Goal: Information Seeking & Learning: Learn about a topic

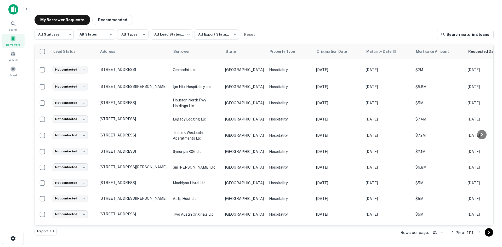
scroll to position [245, 0]
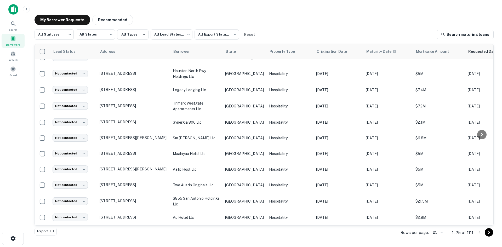
click at [488, 234] on icon "Go to next page" at bounding box center [488, 232] width 6 height 6
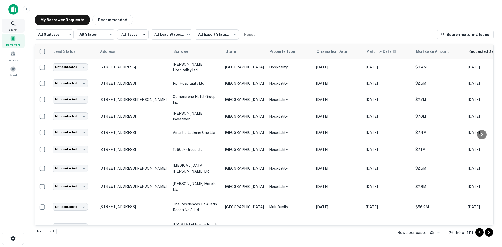
click at [13, 25] on icon at bounding box center [13, 24] width 6 height 6
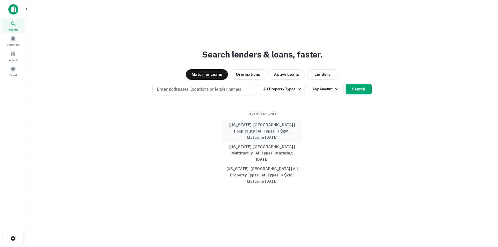
click at [295, 135] on button "[US_STATE], [GEOGRAPHIC_DATA] | Hospitality | All Types | > $2M | Maturing [DAT…" at bounding box center [262, 131] width 78 height 22
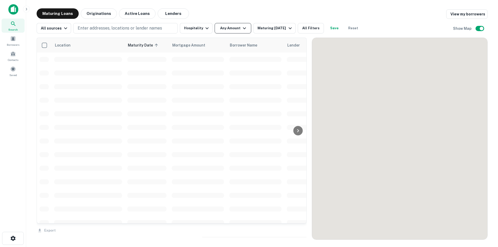
click at [234, 27] on button "Any Amount" at bounding box center [233, 28] width 37 height 10
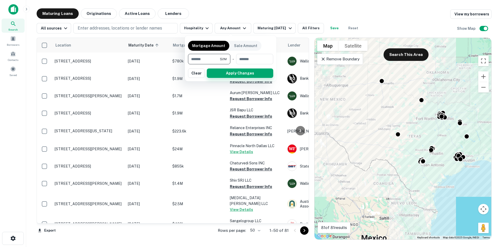
type input "*******"
click at [257, 69] on button "Apply Changes" at bounding box center [240, 72] width 66 height 9
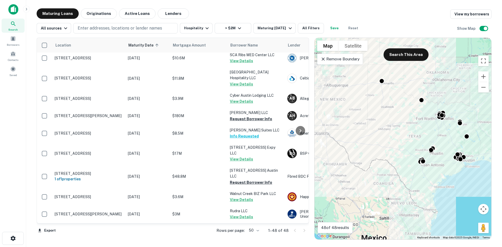
scroll to position [725, 0]
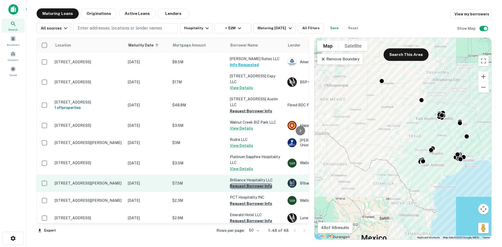
click at [261, 183] on button "Request Borrower Info" at bounding box center [251, 186] width 42 height 6
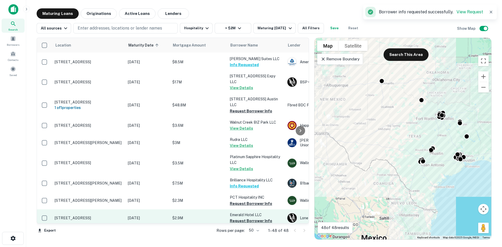
click at [260, 200] on button "Request Borrower Info" at bounding box center [251, 203] width 42 height 6
click at [258, 218] on button "Request Borrower Info" at bounding box center [251, 221] width 42 height 6
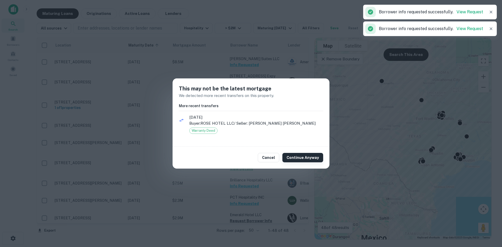
click at [302, 161] on button "Continue Anyway" at bounding box center [302, 157] width 41 height 9
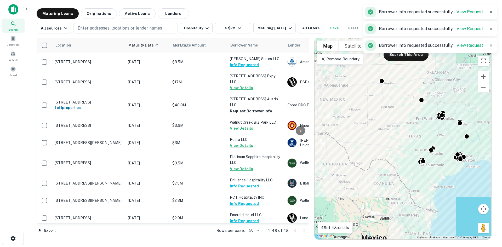
click at [303, 230] on div at bounding box center [300, 230] width 18 height 8
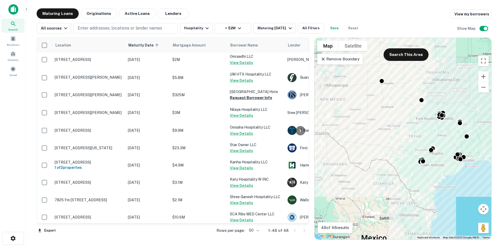
scroll to position [523, 0]
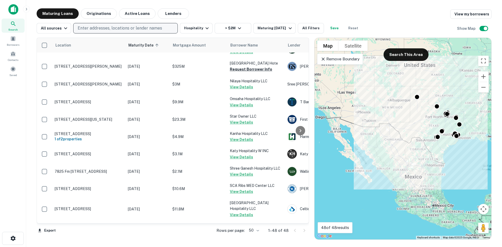
click at [135, 28] on p "Enter addresses, locations or lender names" at bounding box center [120, 28] width 84 height 6
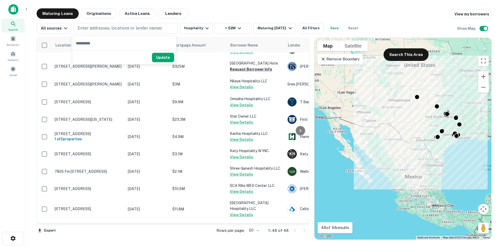
click at [146, 21] on div "All sources Enter addresses, locations or lender names Hospitality > $2M Maturi…" at bounding box center [264, 26] width 455 height 15
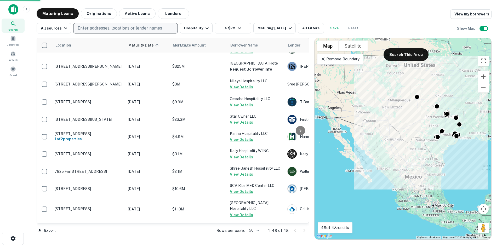
click at [145, 27] on p "Enter addresses, locations or lender names" at bounding box center [120, 28] width 84 height 6
type input "*****"
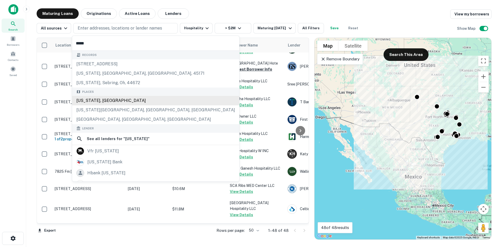
click at [132, 102] on div "Places [US_STATE], [GEOGRAPHIC_DATA] [US_STATE][GEOGRAPHIC_DATA], [GEOGRAPHIC_D…" at bounding box center [155, 106] width 167 height 37
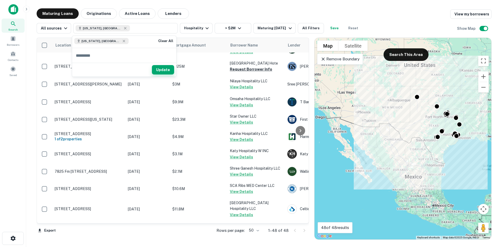
click at [159, 68] on button "Update" at bounding box center [163, 69] width 22 height 9
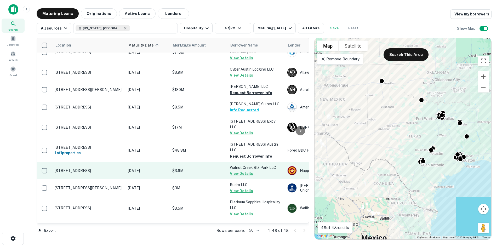
scroll to position [725, 0]
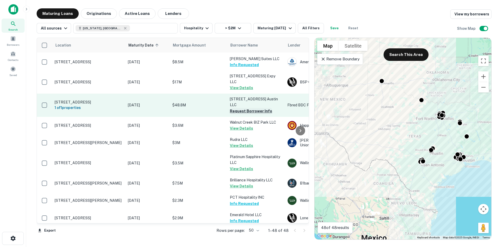
click at [259, 108] on button "Request Borrower Info" at bounding box center [251, 111] width 42 height 6
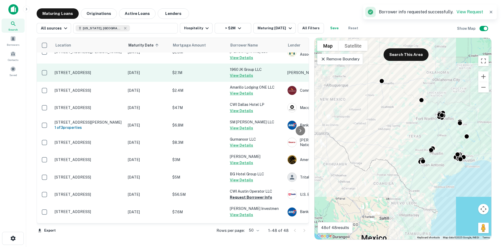
scroll to position [0, 0]
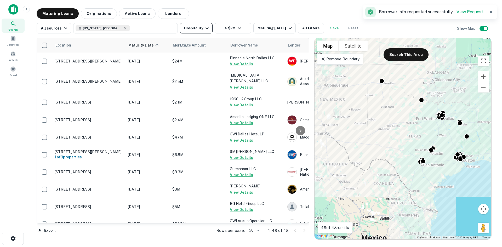
click at [207, 32] on button "Hospitality" at bounding box center [196, 28] width 33 height 10
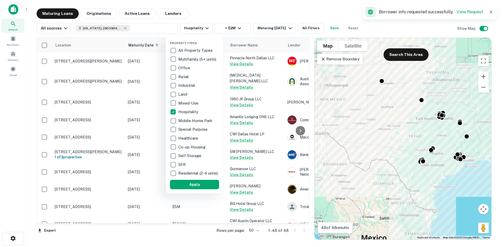
click at [195, 111] on p "Hospitality" at bounding box center [188, 112] width 21 height 6
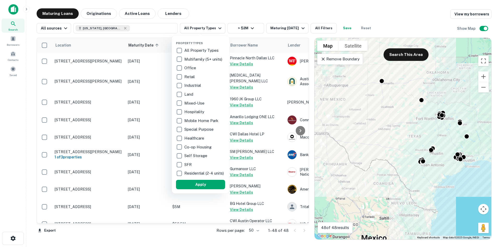
click at [207, 61] on p "Multifamily (5+ units)" at bounding box center [203, 59] width 39 height 6
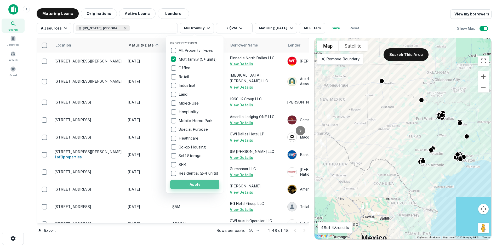
click at [197, 189] on button "Apply" at bounding box center [194, 184] width 49 height 9
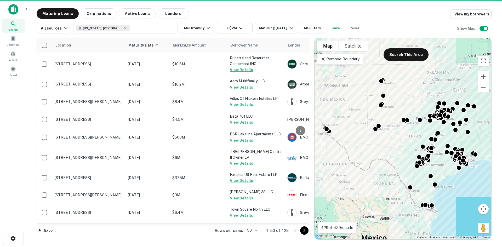
click at [254, 232] on body "Search Borrowers Contacts Saved Maturing Loans Originations Active Loans Lender…" at bounding box center [251, 123] width 502 height 247
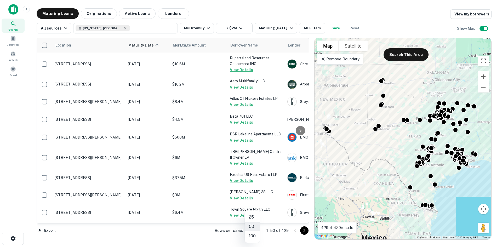
click at [253, 237] on li "100" at bounding box center [252, 235] width 15 height 9
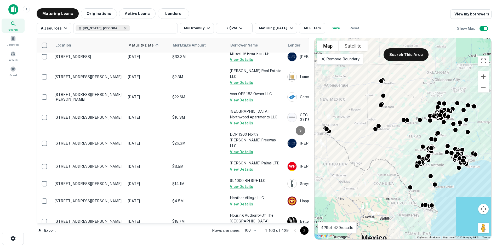
scroll to position [1686, 0]
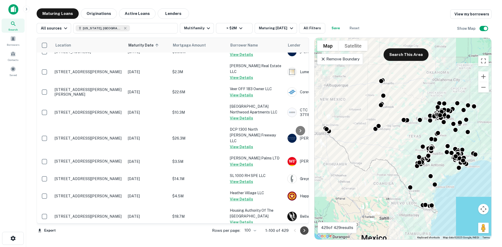
click at [301, 232] on icon "Go to next page" at bounding box center [304, 230] width 6 height 6
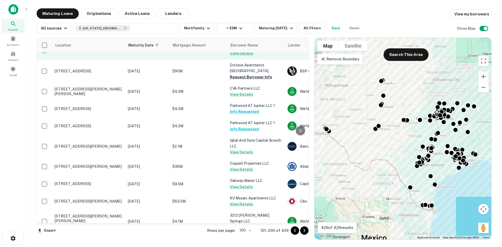
scroll to position [1691, 0]
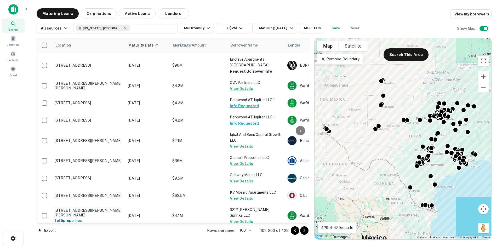
click at [305, 228] on icon "Go to next page" at bounding box center [304, 230] width 6 height 6
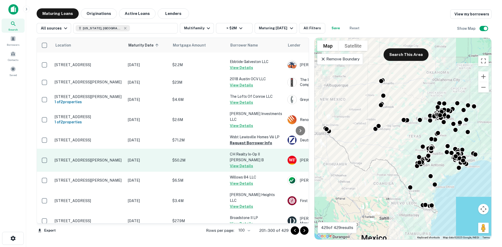
scroll to position [1744, 0]
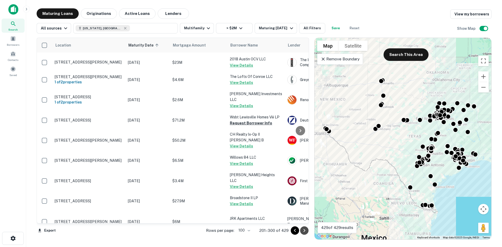
click at [303, 229] on icon "Go to next page" at bounding box center [304, 230] width 6 height 6
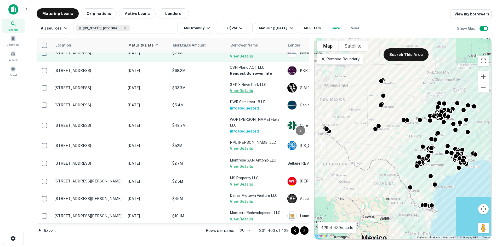
scroll to position [1673, 0]
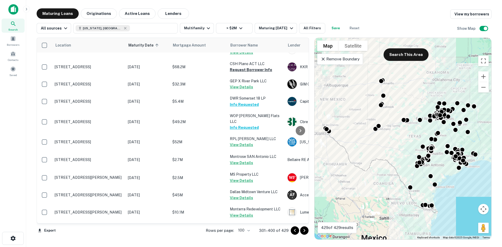
click at [302, 233] on icon "Go to next page" at bounding box center [304, 230] width 6 height 6
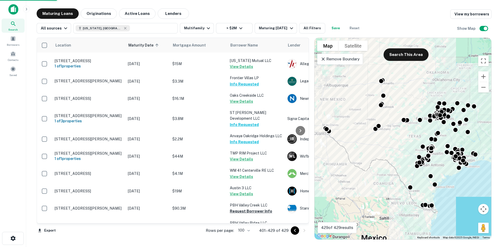
scroll to position [147, 0]
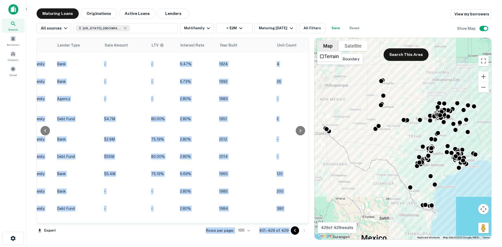
drag, startPoint x: 305, startPoint y: 111, endPoint x: 319, endPoint y: 48, distance: 64.6
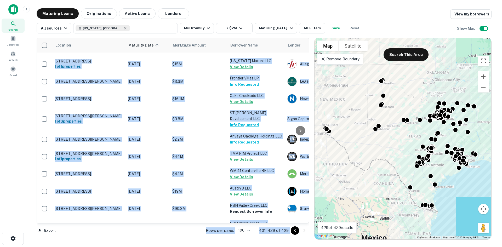
click at [149, 240] on main "Maturing Loans Originations Active Loans Lenders View my borrowers All sources …" at bounding box center [264, 123] width 476 height 247
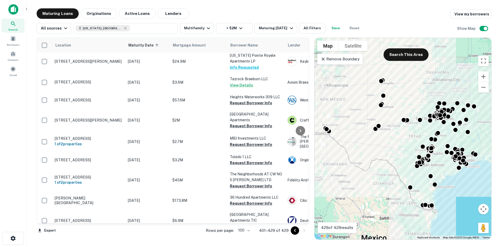
scroll to position [383, 0]
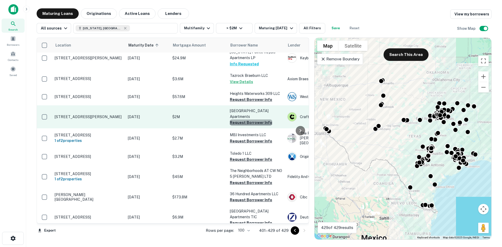
click at [258, 119] on button "Request Borrower Info" at bounding box center [251, 122] width 42 height 6
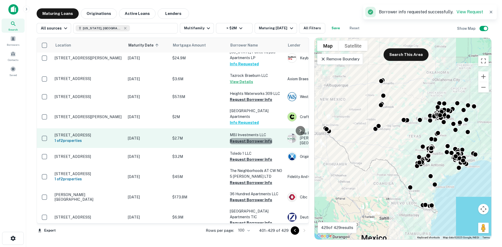
click at [260, 138] on button "Request Borrower Info" at bounding box center [251, 141] width 42 height 6
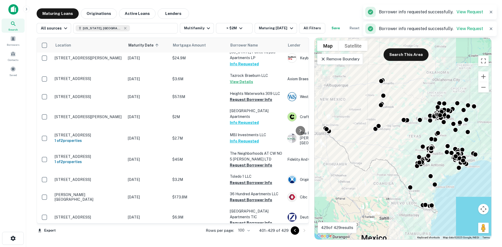
click at [258, 151] on p "The Neighborhoods AT CW NO 5 [PERSON_NAME] LTD" at bounding box center [256, 156] width 52 height 11
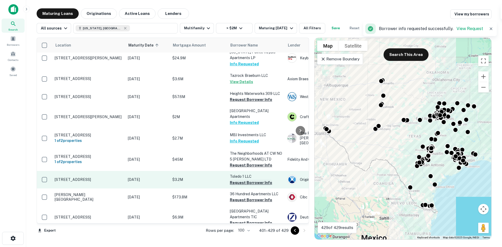
click at [257, 180] on button "Request Borrower Info" at bounding box center [251, 183] width 42 height 6
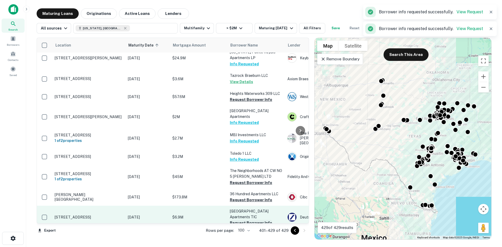
click at [265, 220] on button "Request Borrower Info" at bounding box center [251, 223] width 42 height 6
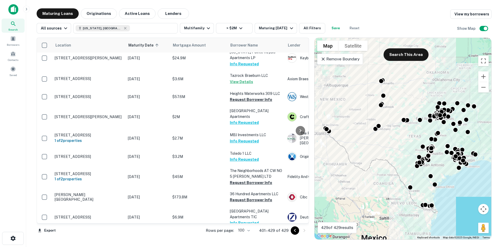
click at [303, 229] on div at bounding box center [300, 230] width 18 height 8
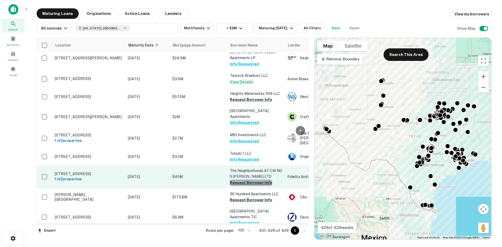
click at [251, 180] on button "Request Borrower Info" at bounding box center [251, 183] width 42 height 6
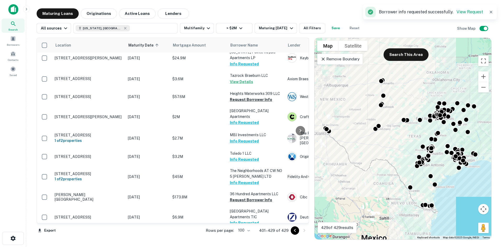
drag, startPoint x: 293, startPoint y: 230, endPoint x: 299, endPoint y: 242, distance: 14.0
click at [293, 230] on icon "Go to previous page" at bounding box center [295, 230] width 6 height 6
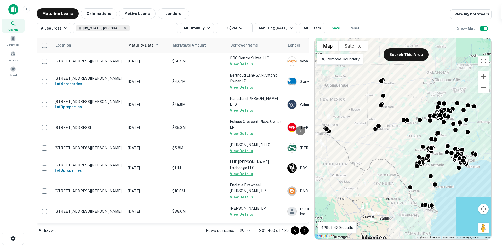
click at [296, 229] on icon "Go to previous page" at bounding box center [295, 230] width 2 height 3
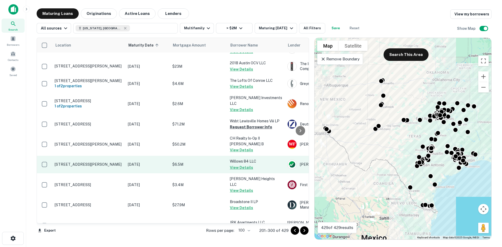
scroll to position [1744, 0]
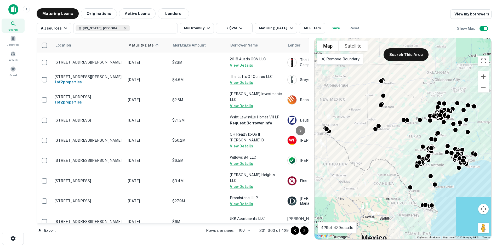
drag, startPoint x: 293, startPoint y: 231, endPoint x: 92, endPoint y: 0, distance: 306.5
click at [293, 231] on icon "Go to previous page" at bounding box center [295, 230] width 6 height 6
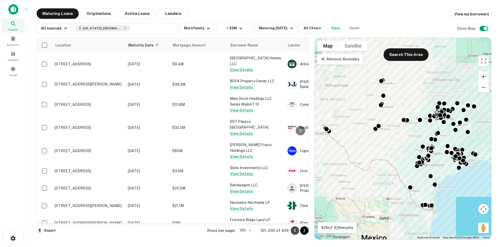
click at [296, 232] on icon "Go to previous page" at bounding box center [295, 230] width 6 height 6
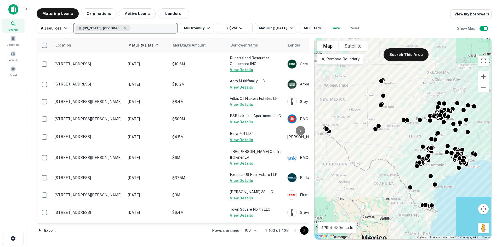
click at [99, 28] on div "[US_STATE], [GEOGRAPHIC_DATA]" at bounding box center [103, 28] width 54 height 6
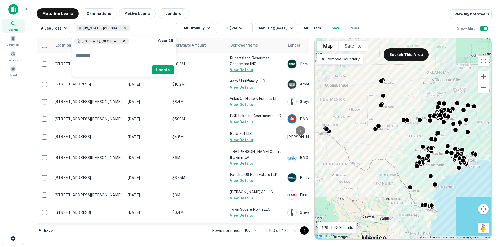
click at [123, 42] on icon at bounding box center [124, 41] width 2 height 2
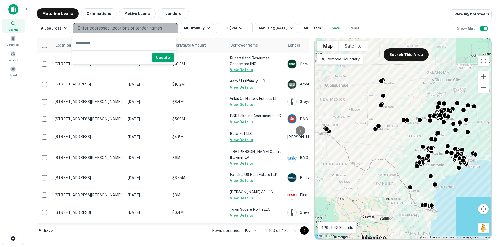
click at [111, 26] on p "Enter addresses, locations or lender names" at bounding box center [120, 28] width 84 height 6
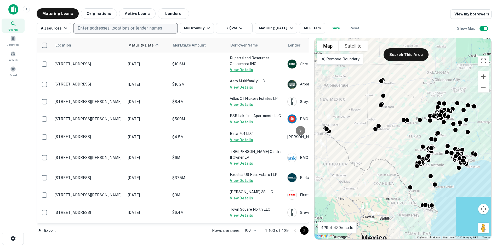
click at [116, 29] on p "Enter addresses, locations or lender names" at bounding box center [120, 28] width 84 height 6
type input "*******"
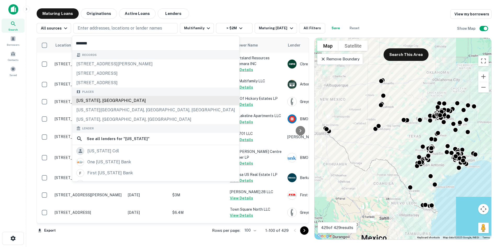
click at [124, 101] on div "[US_STATE], [GEOGRAPHIC_DATA]" at bounding box center [155, 100] width 167 height 9
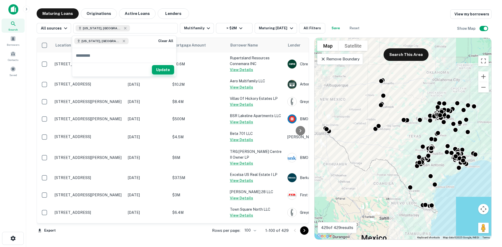
click at [162, 68] on button "Update" at bounding box center [163, 69] width 22 height 9
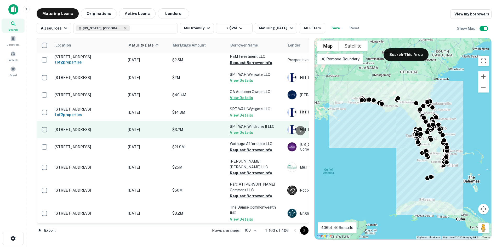
scroll to position [470, 0]
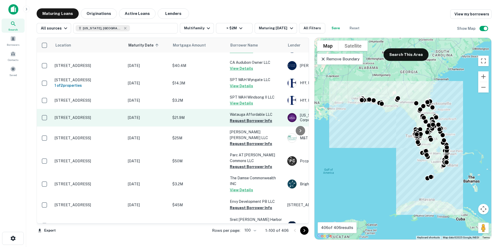
click at [261, 118] on button "Request Borrower Info" at bounding box center [251, 121] width 42 height 6
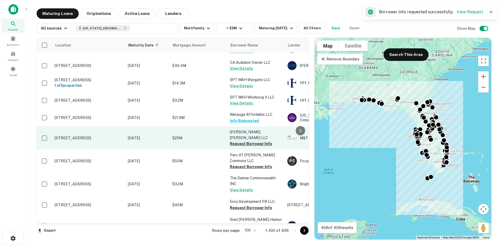
click at [255, 141] on button "Request Borrower Info" at bounding box center [251, 144] width 42 height 6
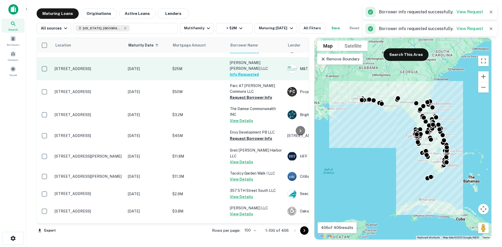
scroll to position [549, 0]
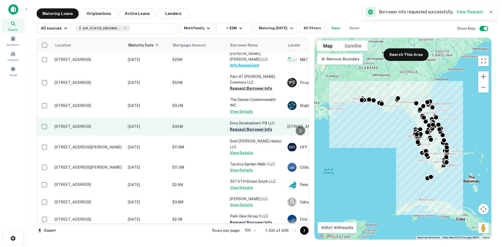
click at [259, 126] on button "Request Borrower Info" at bounding box center [251, 129] width 42 height 6
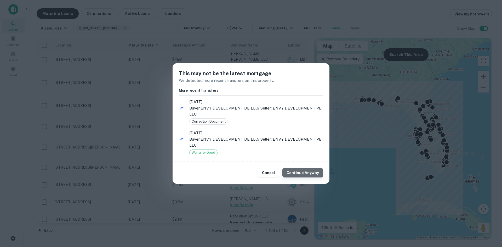
click at [305, 173] on button "Continue Anyway" at bounding box center [302, 172] width 41 height 9
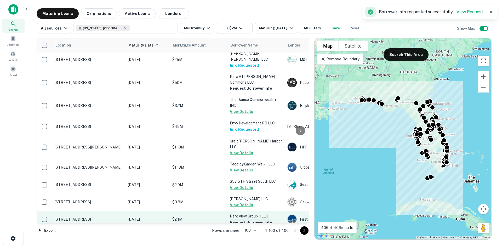
click at [263, 219] on button "Request Borrower Info" at bounding box center [251, 222] width 42 height 6
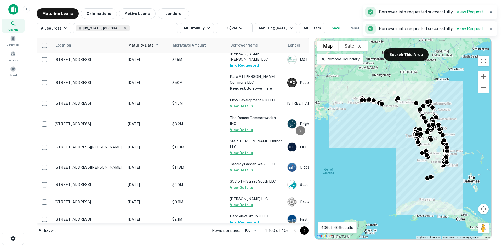
scroll to position [630, 0]
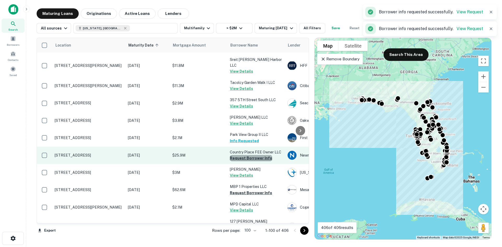
click at [254, 155] on button "Request Borrower Info" at bounding box center [251, 158] width 42 height 6
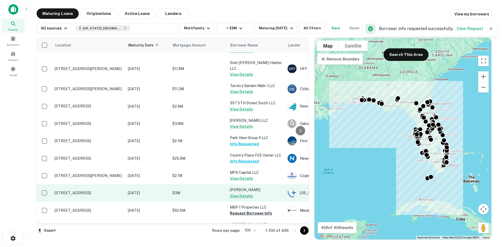
scroll to position [758, 0]
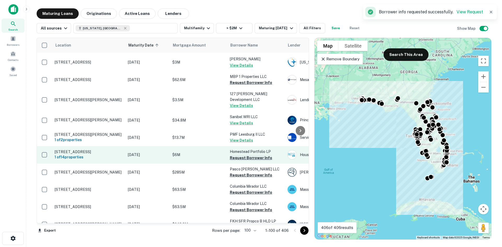
click at [261, 155] on button "Request Borrower Info" at bounding box center [251, 158] width 42 height 6
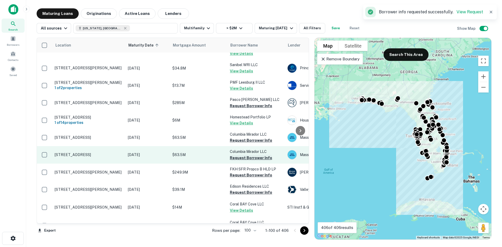
scroll to position [810, 0]
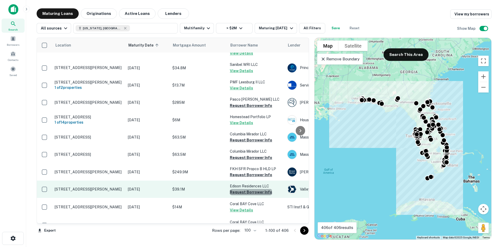
click at [250, 189] on button "Request Borrower Info" at bounding box center [251, 192] width 42 height 6
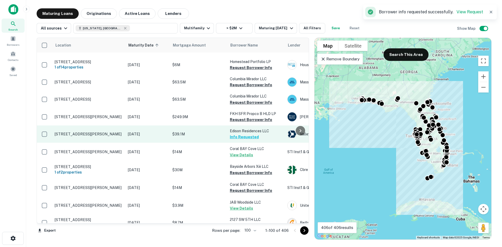
scroll to position [865, 0]
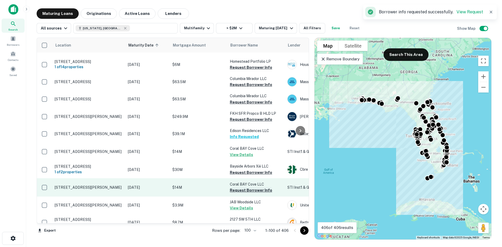
click at [249, 187] on button "Request Borrower Info" at bounding box center [251, 190] width 42 height 6
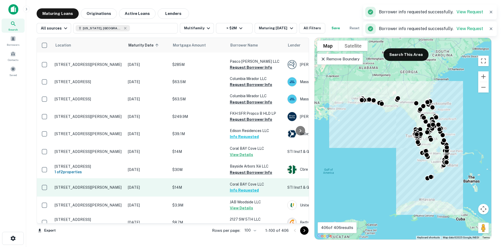
scroll to position [889, 0]
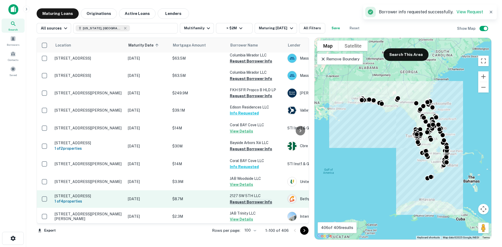
click at [251, 199] on button "Request Borrower Info" at bounding box center [251, 202] width 42 height 6
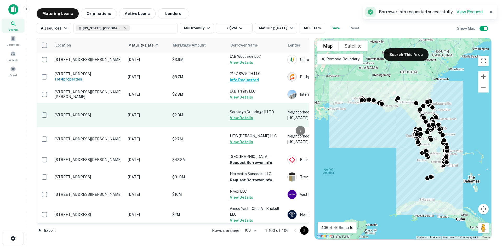
scroll to position [1020, 0]
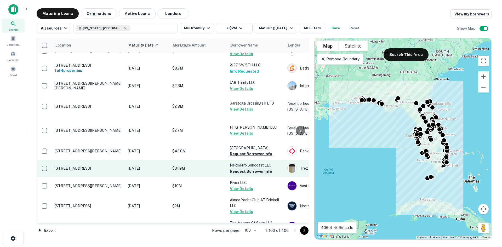
click at [262, 168] on button "Request Borrower Info" at bounding box center [251, 171] width 42 height 6
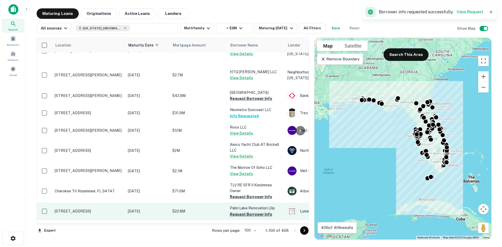
click at [262, 211] on button "Request Borrower Info" at bounding box center [251, 214] width 42 height 6
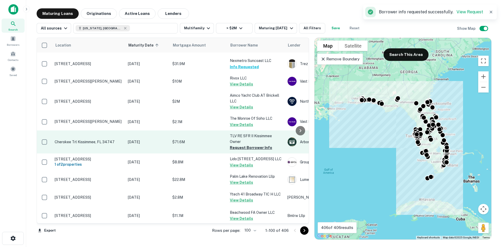
scroll to position [1150, 0]
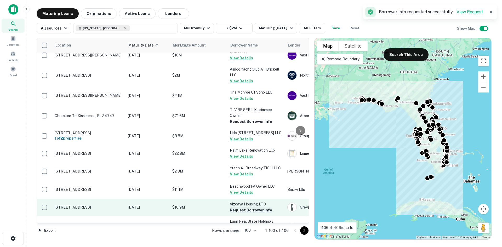
click at [260, 207] on button "Request Borrower Info" at bounding box center [251, 210] width 42 height 6
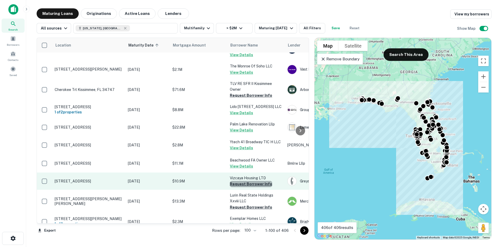
click at [257, 181] on button "Request Borrower Info" at bounding box center [251, 184] width 42 height 6
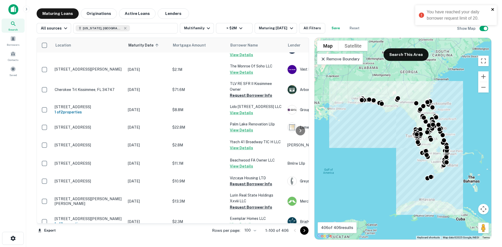
click at [493, 10] on icon "close" at bounding box center [492, 9] width 3 height 3
